Goal: Contribute content

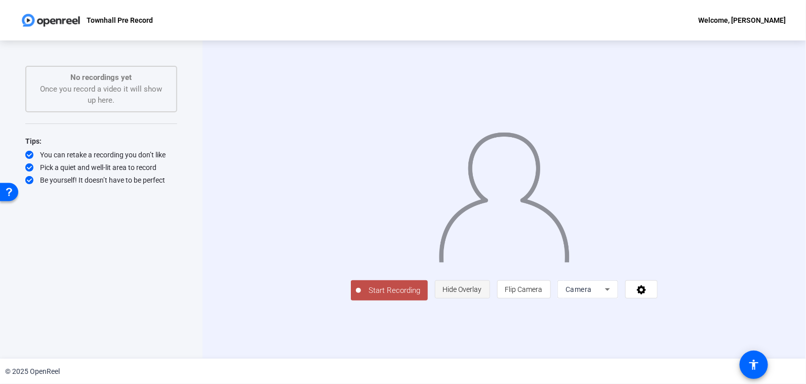
click at [482, 294] on span "Hide Overlay" at bounding box center [462, 289] width 39 height 8
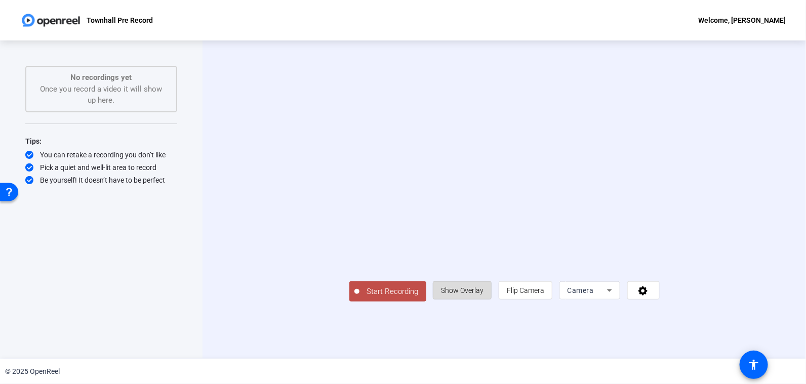
click at [483, 295] on span "Show Overlay" at bounding box center [462, 290] width 43 height 8
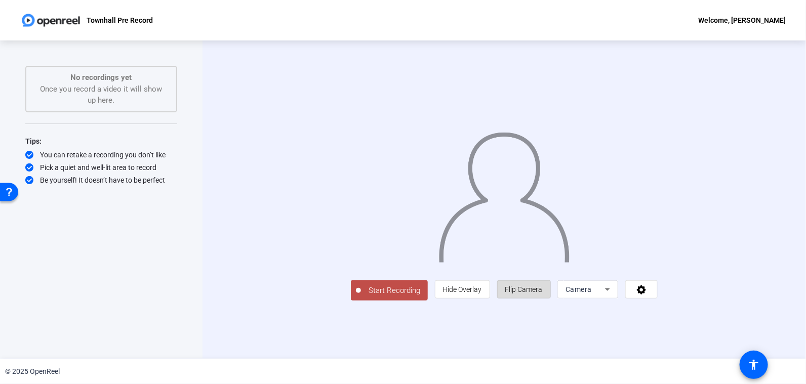
click at [550, 302] on span at bounding box center [523, 289] width 53 height 24
click at [592, 294] on span "Camera" at bounding box center [578, 289] width 26 height 8
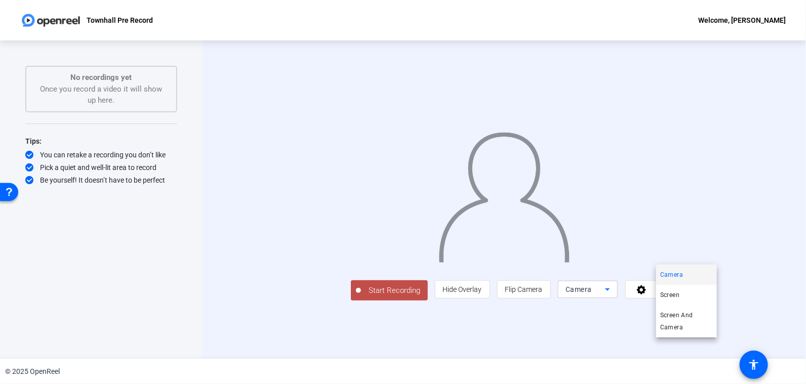
click at [300, 350] on div at bounding box center [403, 192] width 806 height 384
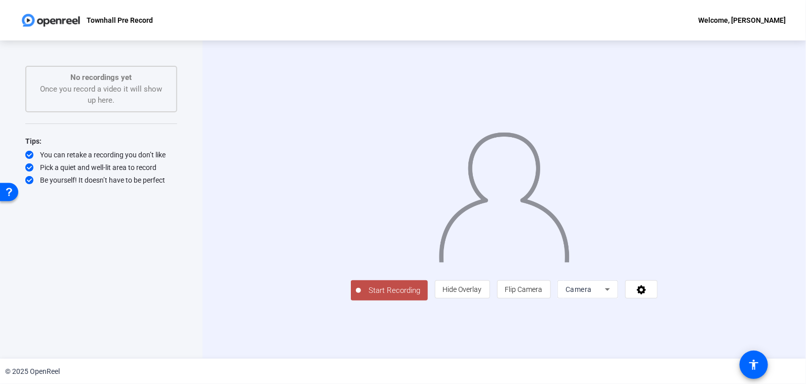
click at [361, 297] on span "Start Recording" at bounding box center [394, 291] width 67 height 12
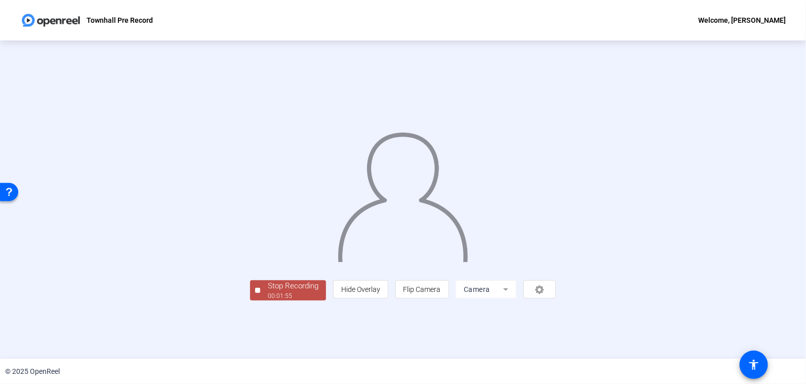
click at [268, 292] on div "Stop Recording" at bounding box center [293, 286] width 51 height 12
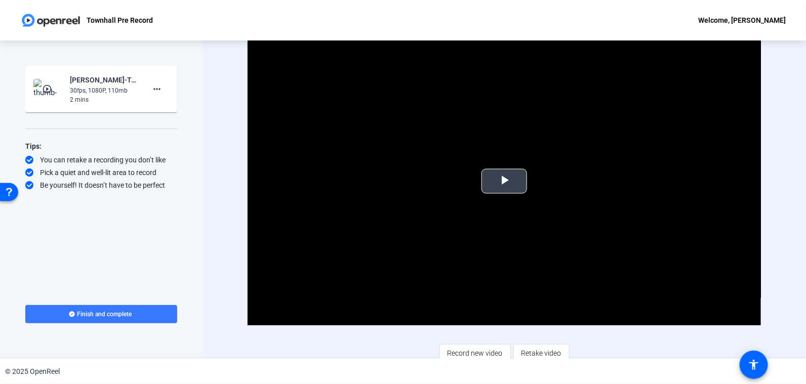
click at [504, 181] on span "Video Player" at bounding box center [504, 181] width 0 height 0
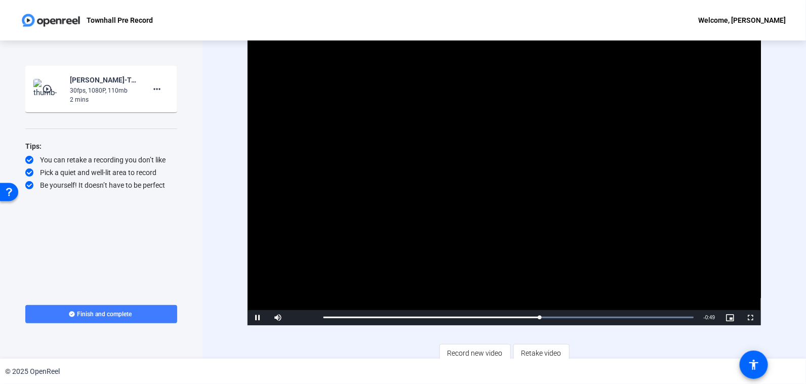
click at [98, 313] on span "Finish and complete" at bounding box center [104, 314] width 55 height 8
